Goal: Entertainment & Leisure: Consume media (video, audio)

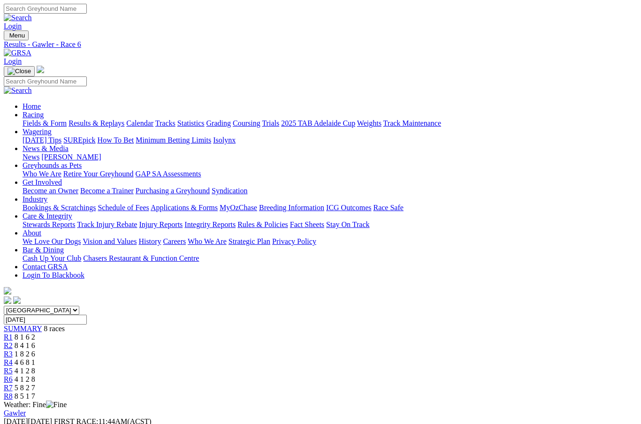
scroll to position [87, 0]
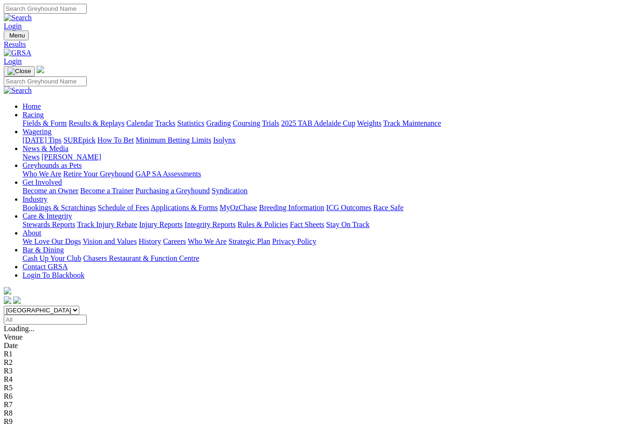
click at [124, 119] on link "Results & Replays" at bounding box center [97, 123] width 56 height 8
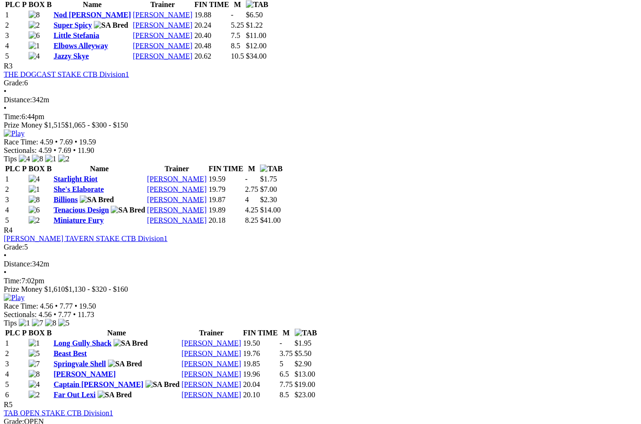
scroll to position [717, 0]
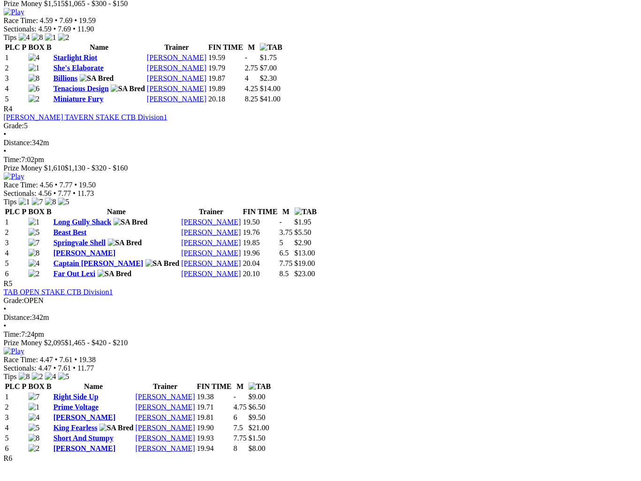
scroll to position [819, 0]
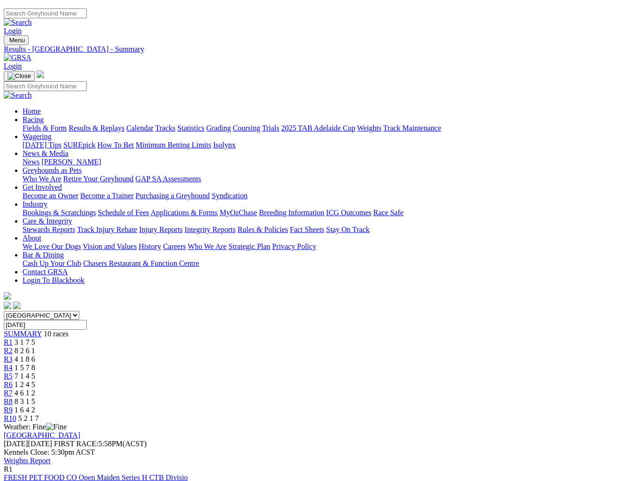
scroll to position [0, 8]
